Goal: Use online tool/utility

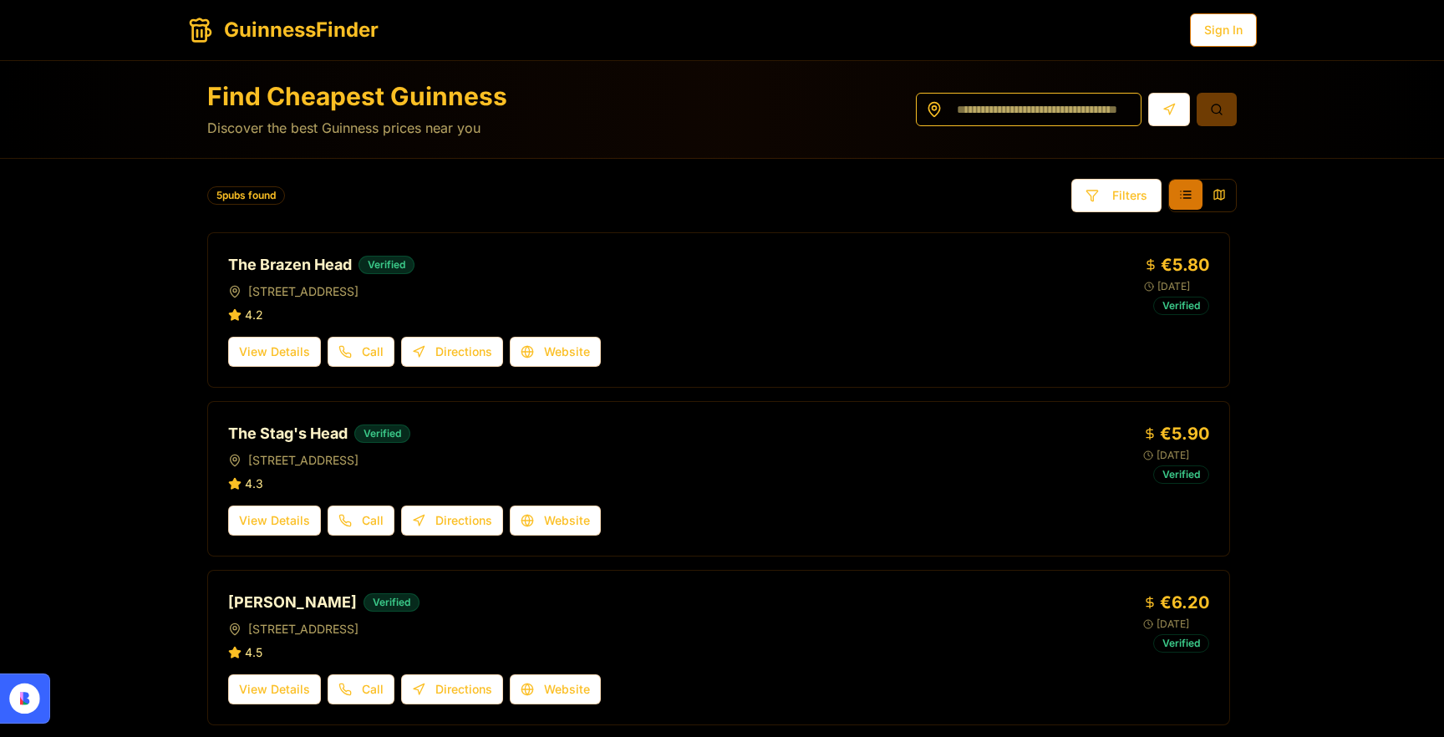
click at [983, 111] on input at bounding box center [1029, 109] width 226 height 33
type input "********"
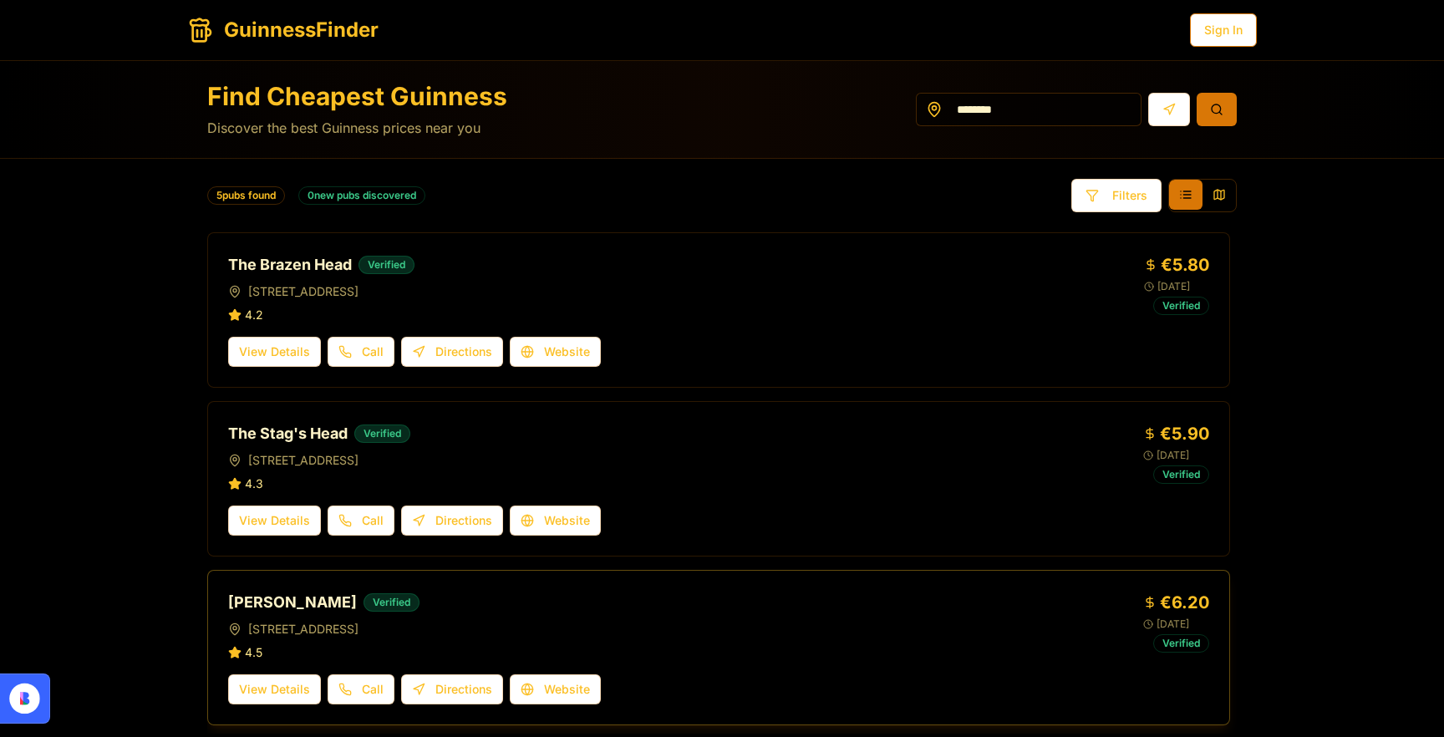
scroll to position [6, 0]
